Goal: Task Accomplishment & Management: Use online tool/utility

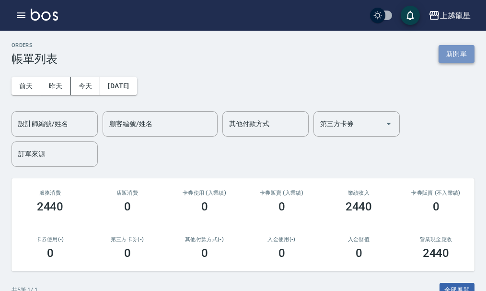
click at [449, 56] on button "新開單" at bounding box center [456, 54] width 36 height 18
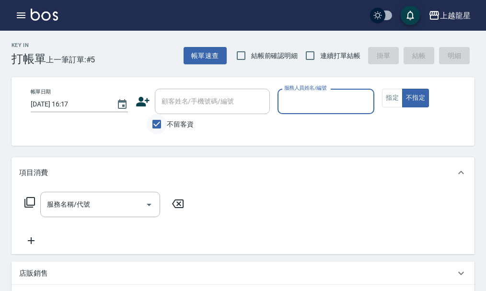
click at [158, 127] on input "不留客資" at bounding box center [157, 124] width 20 height 20
checkbox input "false"
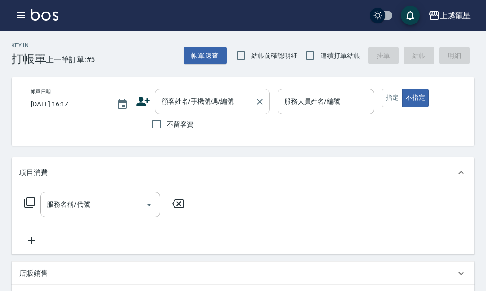
click at [172, 100] on div "顧客姓名/手機號碼/編號 顧客姓名/手機號碼/編號" at bounding box center [212, 101] width 115 height 25
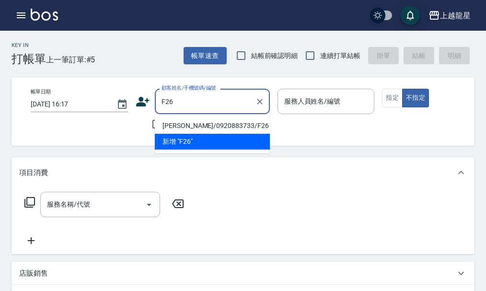
click at [179, 127] on li "[PERSON_NAME]/0920883733/F26" at bounding box center [212, 126] width 115 height 16
type input "[PERSON_NAME]/0920883733/F26"
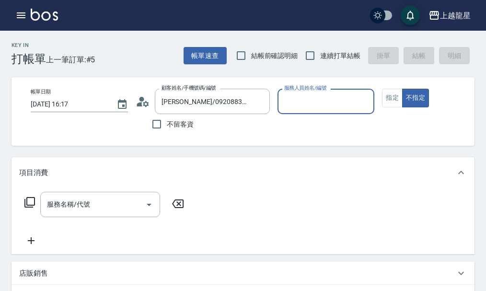
type input "馨華-6"
click at [393, 99] on button "指定" at bounding box center [392, 98] width 21 height 19
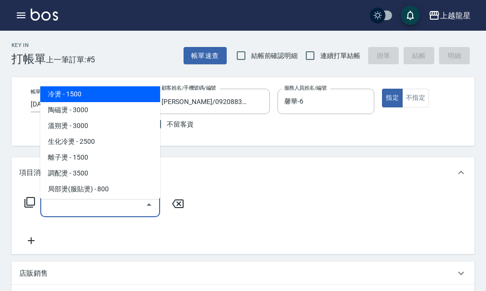
click at [132, 213] on input "服務名稱/代號" at bounding box center [93, 204] width 97 height 17
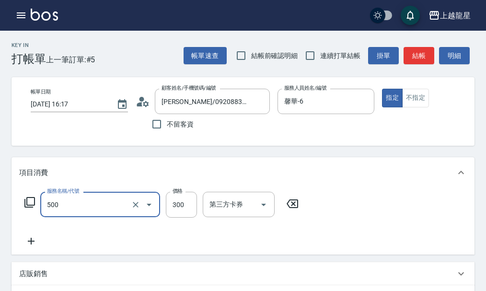
type input "一般洗髮(500)"
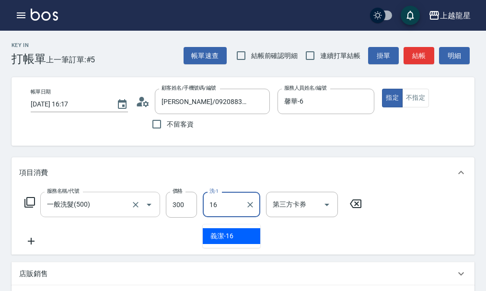
type input "義潔-16"
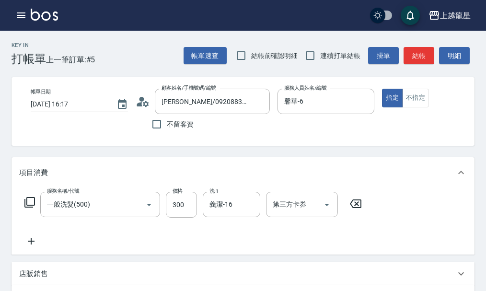
click at [28, 206] on icon at bounding box center [30, 202] width 12 height 12
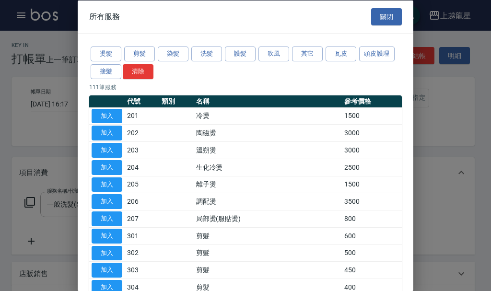
click at [256, 47] on div "燙髮 剪髮 染髮 洗髮 護髮 吹風 其它 瓦皮 頭皮護理 接髮 清除" at bounding box center [245, 62] width 312 height 35
click at [281, 51] on button "吹風" at bounding box center [273, 53] width 31 height 15
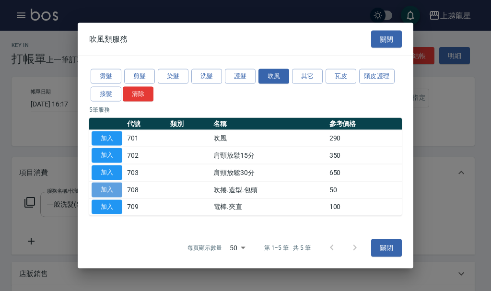
click at [109, 186] on button "加入" at bounding box center [107, 189] width 31 height 15
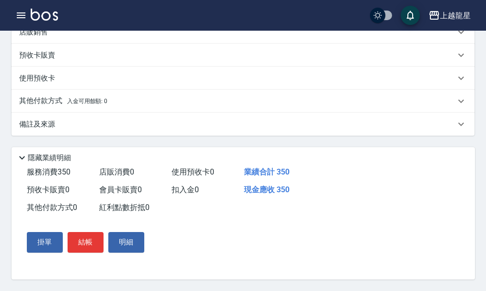
scroll to position [290, 0]
click at [90, 244] on button "結帳" at bounding box center [86, 242] width 36 height 20
